Goal: Information Seeking & Learning: Check status

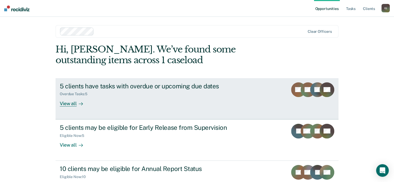
click at [63, 104] on div "View all" at bounding box center [74, 101] width 29 height 10
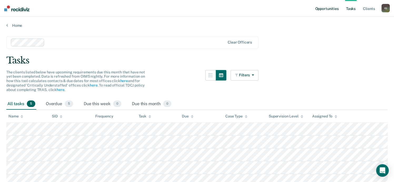
click at [332, 11] on link "Opportunities" at bounding box center [327, 8] width 26 height 17
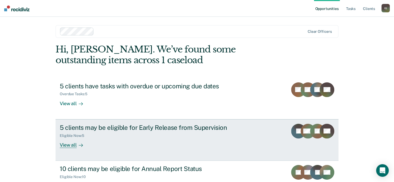
click at [65, 146] on div "View all" at bounding box center [74, 143] width 29 height 10
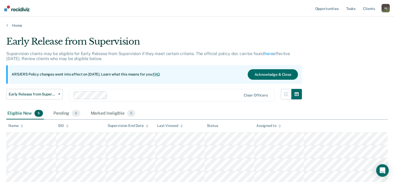
scroll to position [26, 0]
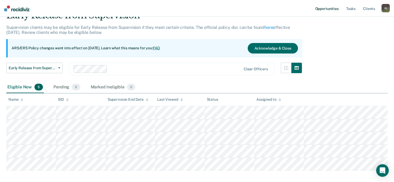
click at [318, 11] on link "Opportunities" at bounding box center [327, 8] width 26 height 17
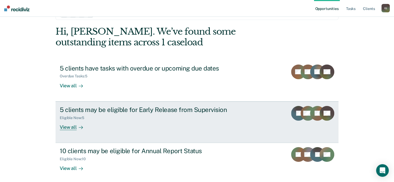
scroll to position [41, 0]
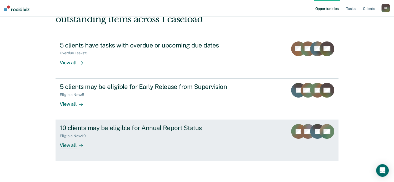
click at [67, 146] on div "View all" at bounding box center [74, 144] width 29 height 10
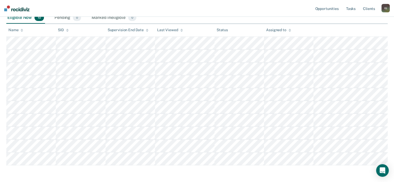
scroll to position [105, 0]
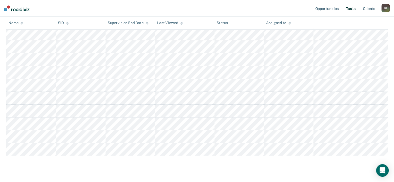
click at [353, 10] on link "Tasks" at bounding box center [351, 8] width 12 height 17
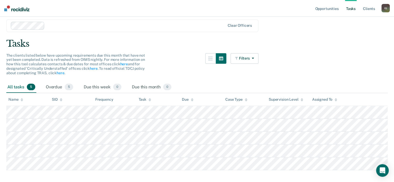
scroll to position [26, 0]
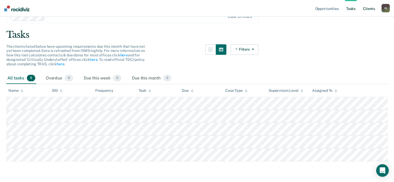
click at [372, 9] on link "Client s" at bounding box center [369, 8] width 14 height 17
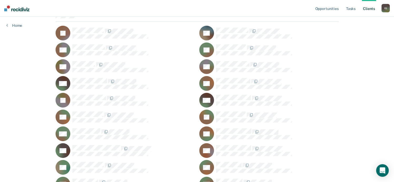
scroll to position [20, 0]
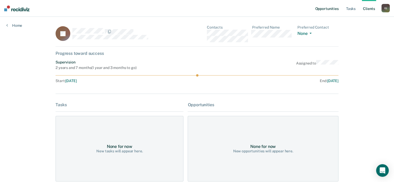
click at [326, 9] on link "Opportunities" at bounding box center [327, 8] width 26 height 17
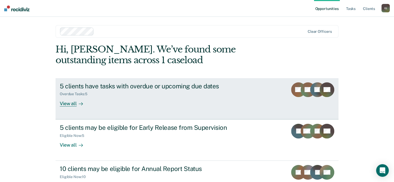
click at [118, 100] on div "5 clients have tasks with overdue or upcoming due dates Overdue Tasks : 5 View …" at bounding box center [158, 95] width 197 height 24
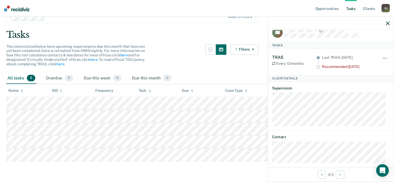
scroll to position [14, 0]
